Goal: Task Accomplishment & Management: Use online tool/utility

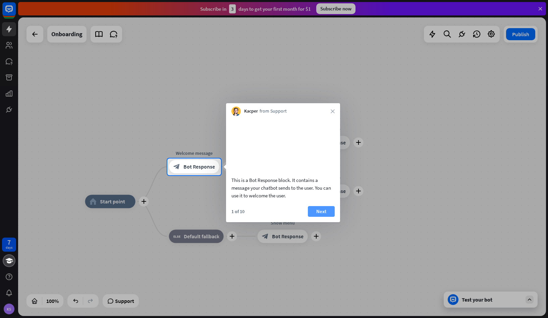
click at [318, 217] on button "Next" at bounding box center [321, 211] width 27 height 11
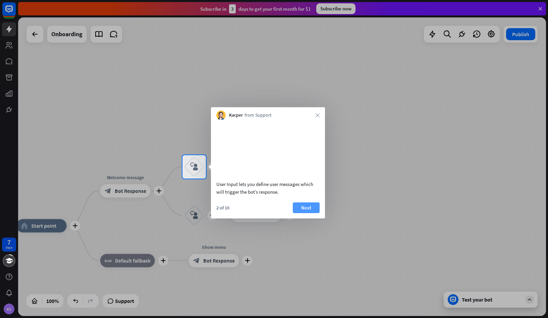
click at [306, 213] on button "Next" at bounding box center [306, 207] width 27 height 11
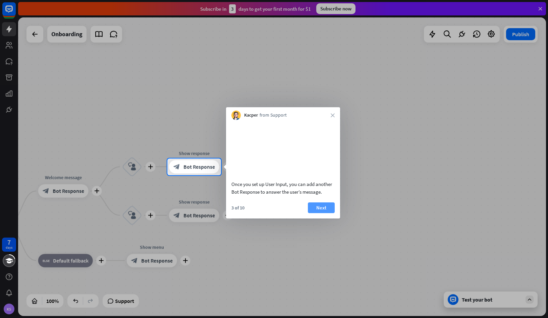
click at [311, 213] on button "Next" at bounding box center [321, 207] width 27 height 11
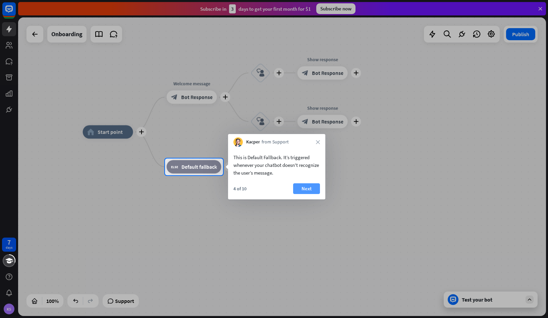
click at [308, 192] on button "Next" at bounding box center [306, 188] width 27 height 11
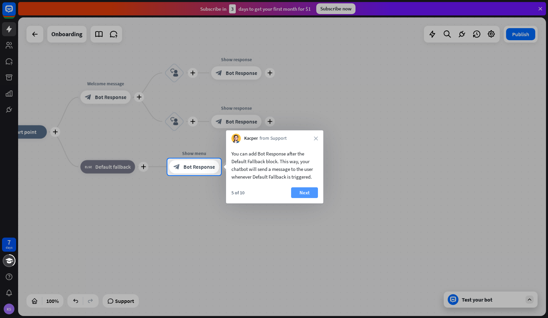
click at [303, 193] on button "Next" at bounding box center [304, 192] width 27 height 11
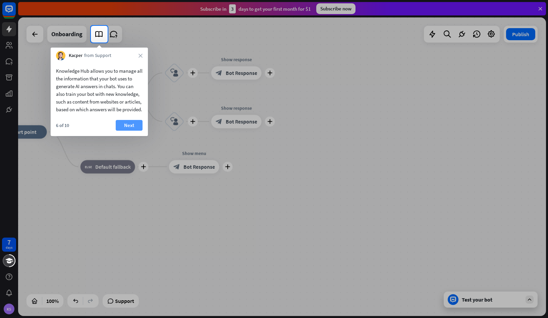
click at [129, 131] on button "Next" at bounding box center [129, 125] width 27 height 11
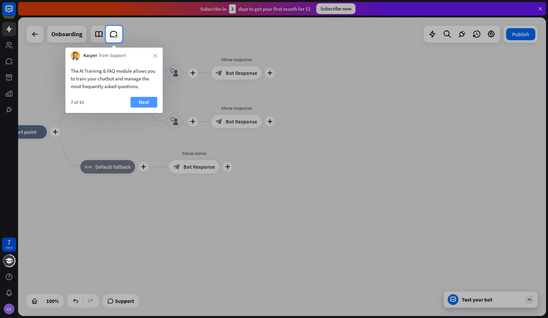
click at [139, 105] on button "Next" at bounding box center [143, 102] width 27 height 11
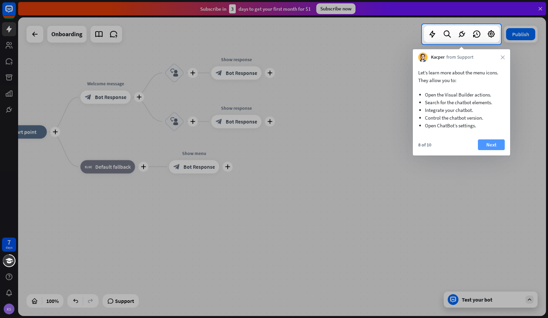
click at [488, 148] on button "Next" at bounding box center [491, 144] width 27 height 11
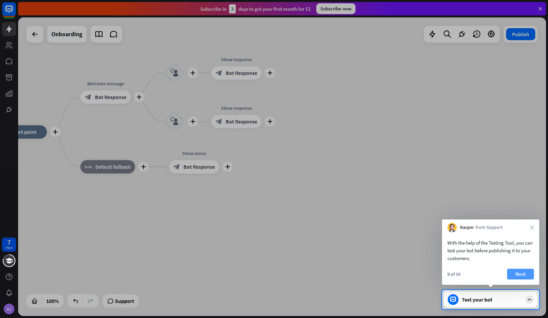
click at [519, 274] on button "Next" at bounding box center [520, 274] width 27 height 11
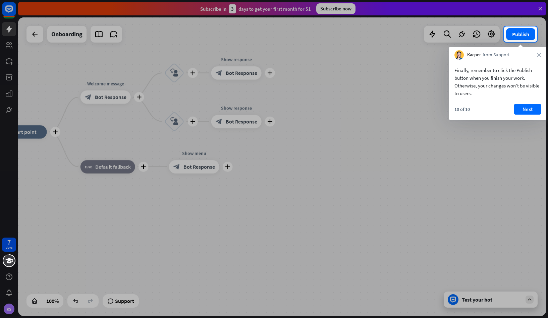
click at [511, 103] on div "Finally, remember to click the Publish button when you finish your work. Otherw…" at bounding box center [497, 90] width 97 height 60
click at [519, 110] on button "Next" at bounding box center [527, 109] width 27 height 11
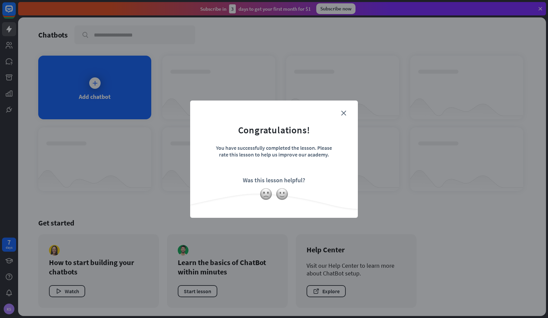
click at [346, 112] on form "Congratulations! You have successfully completed the lesson. Please rate this l…" at bounding box center [273, 149] width 151 height 80
click at [341, 112] on icon "close" at bounding box center [343, 113] width 5 height 5
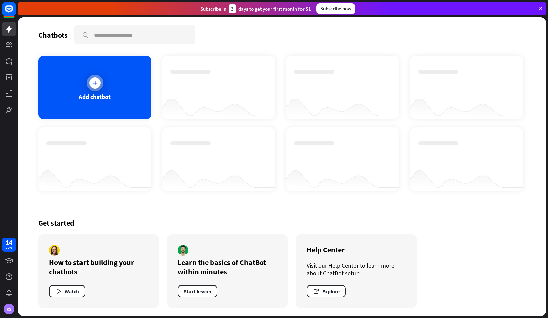
click at [88, 86] on div at bounding box center [94, 83] width 17 height 17
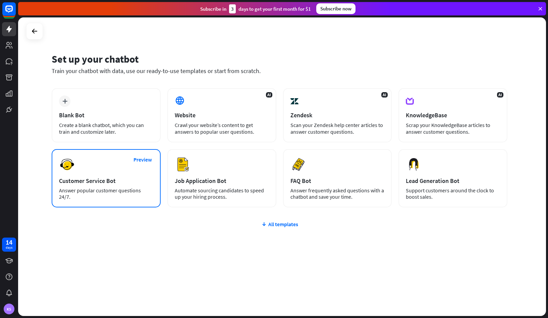
click at [125, 185] on div "Preview Customer Service Bot Answer popular customer questions 24/7." at bounding box center [106, 178] width 109 height 58
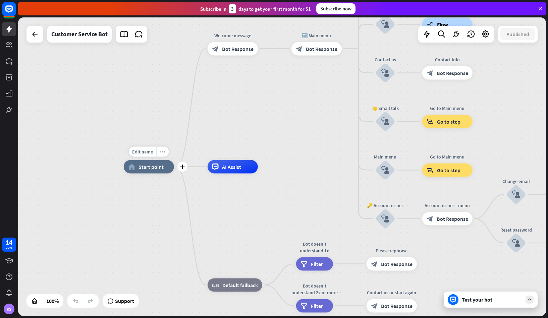
click at [155, 174] on div "Edit name more_horiz plus home_2 Start point" at bounding box center [149, 166] width 50 height 13
click at [156, 172] on div "home_2 Start point" at bounding box center [149, 166] width 50 height 13
click at [216, 166] on icon at bounding box center [215, 167] width 7 height 7
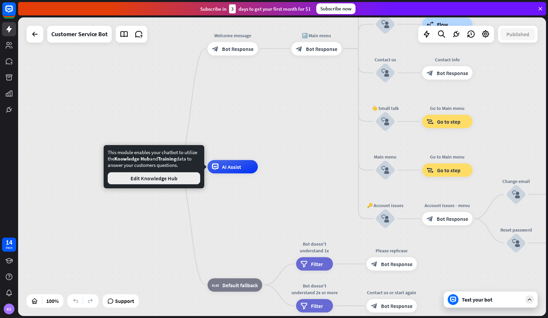
click at [181, 183] on button "Edit Knowledge Hub" at bounding box center [154, 178] width 92 height 12
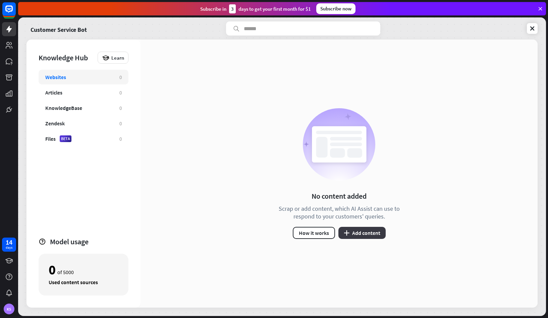
click at [354, 234] on button "plus Add content" at bounding box center [361, 233] width 47 height 12
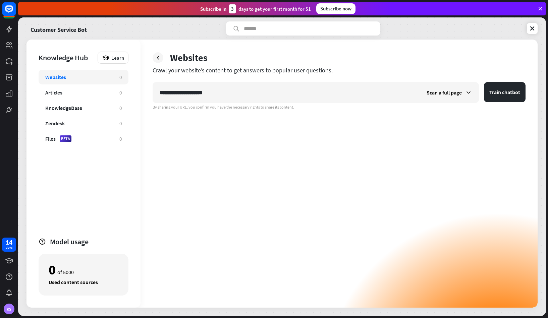
type input "**********"
click at [504, 92] on button "Train chatbot" at bounding box center [505, 92] width 42 height 20
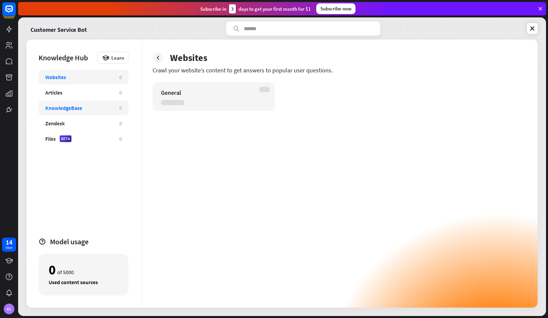
click at [77, 108] on div "KnowledgeBase" at bounding box center [63, 108] width 37 height 7
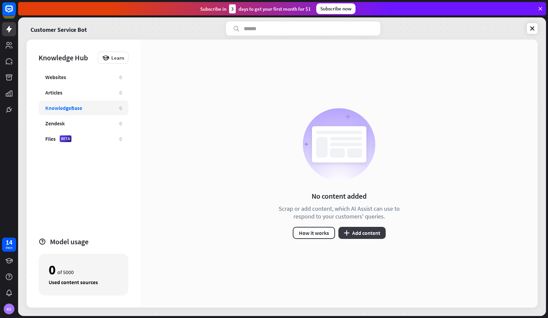
click at [359, 230] on button "plus Add content" at bounding box center [361, 233] width 47 height 12
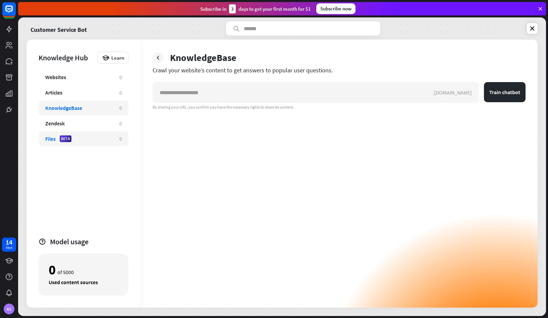
click at [90, 135] on div "Files BETA 0" at bounding box center [84, 138] width 90 height 15
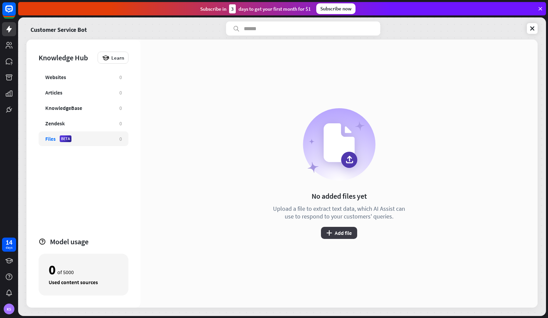
click at [348, 238] on button "plus Add file" at bounding box center [339, 233] width 36 height 12
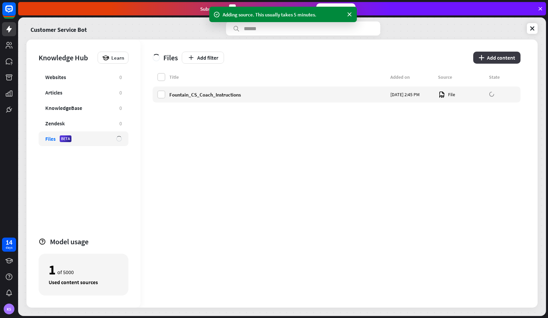
click at [499, 54] on button "plus Add content" at bounding box center [496, 58] width 47 height 12
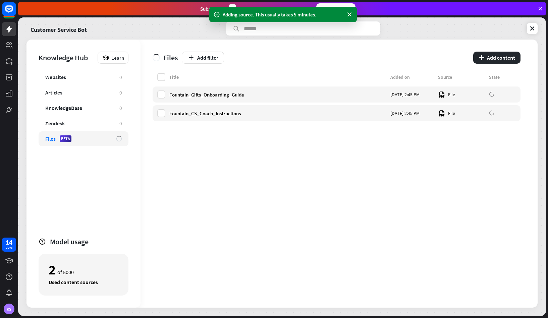
click at [448, 124] on div "Title Added on Source State Fountain_Gifts_Onboarding_Guide [DATE] 2:45 PM File…" at bounding box center [336, 190] width 368 height 235
click at [491, 58] on button "plus Add content" at bounding box center [496, 58] width 47 height 12
